Goal: Navigation & Orientation: Find specific page/section

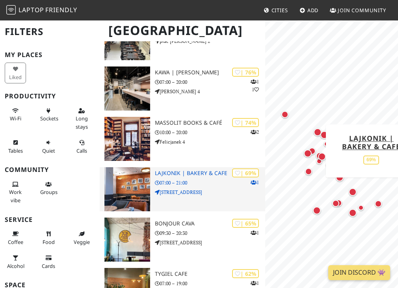
scroll to position [737, 0]
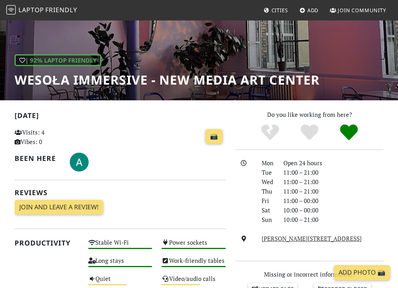
scroll to position [78, 0]
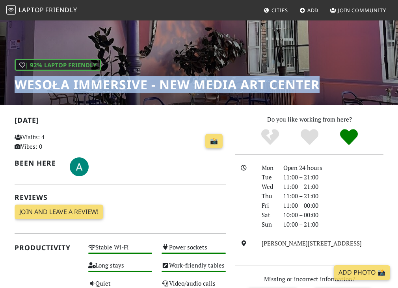
drag, startPoint x: 13, startPoint y: 90, endPoint x: 310, endPoint y: 81, distance: 296.5
click at [321, 81] on div "| 92% Laptop Friendly Wesoła Immersive - New Media Art Center" at bounding box center [199, 23] width 398 height 164
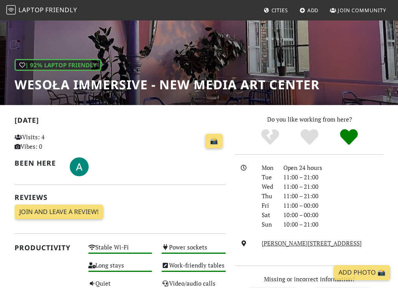
click at [160, 151] on div "📸" at bounding box center [156, 141] width 137 height 21
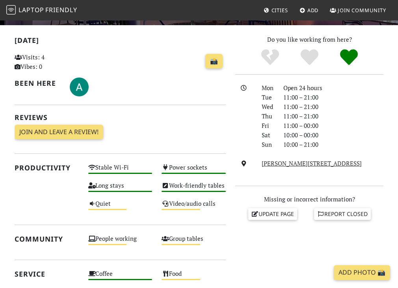
scroll to position [159, 0]
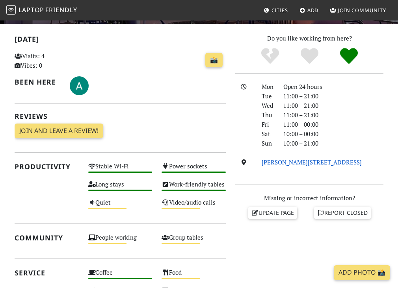
click at [319, 160] on link "Mikołaja Kopernika 17A, 31-501, Kraków" at bounding box center [311, 162] width 100 height 8
